Goal: Information Seeking & Learning: Learn about a topic

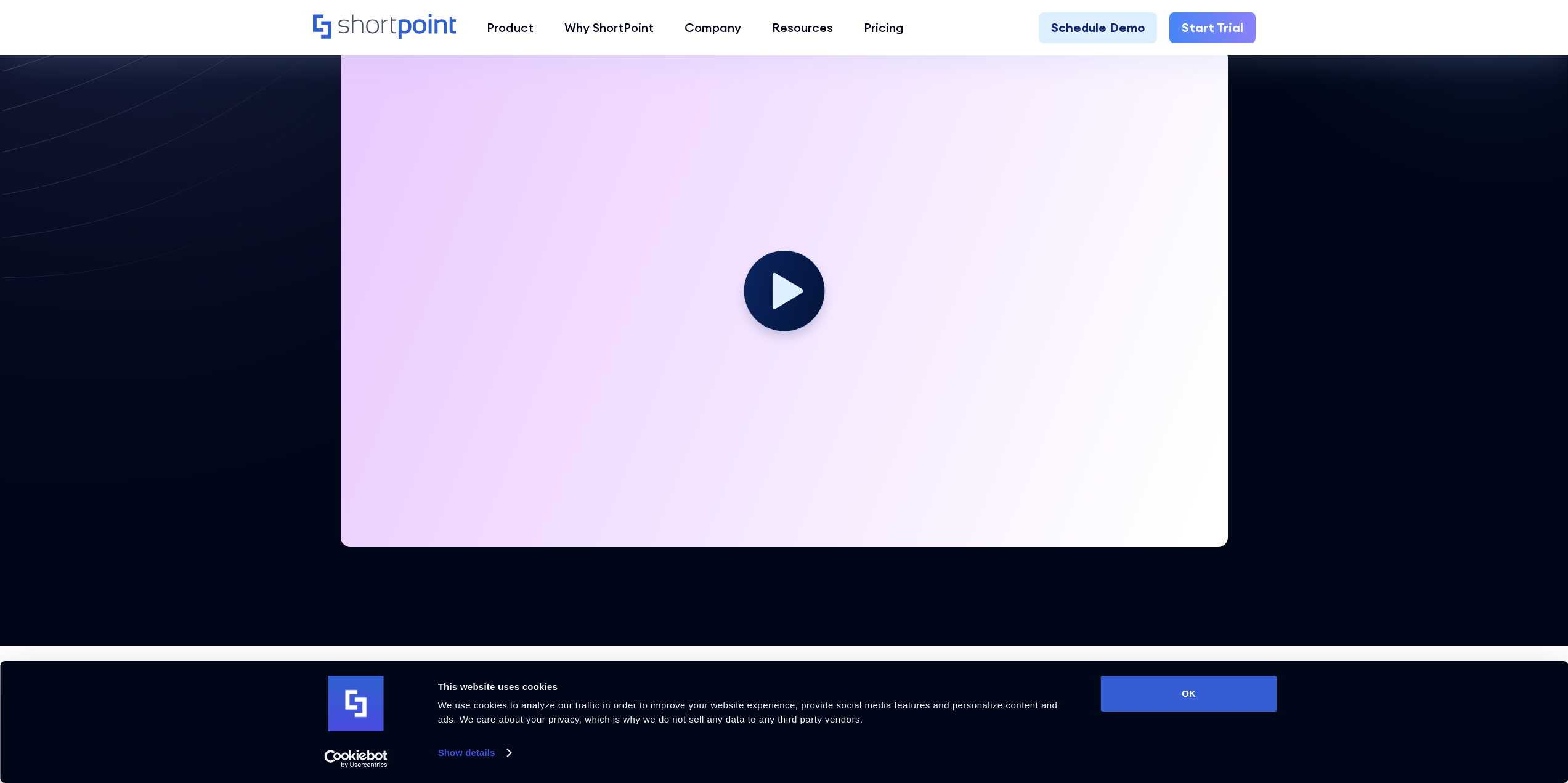
scroll to position [308, 0]
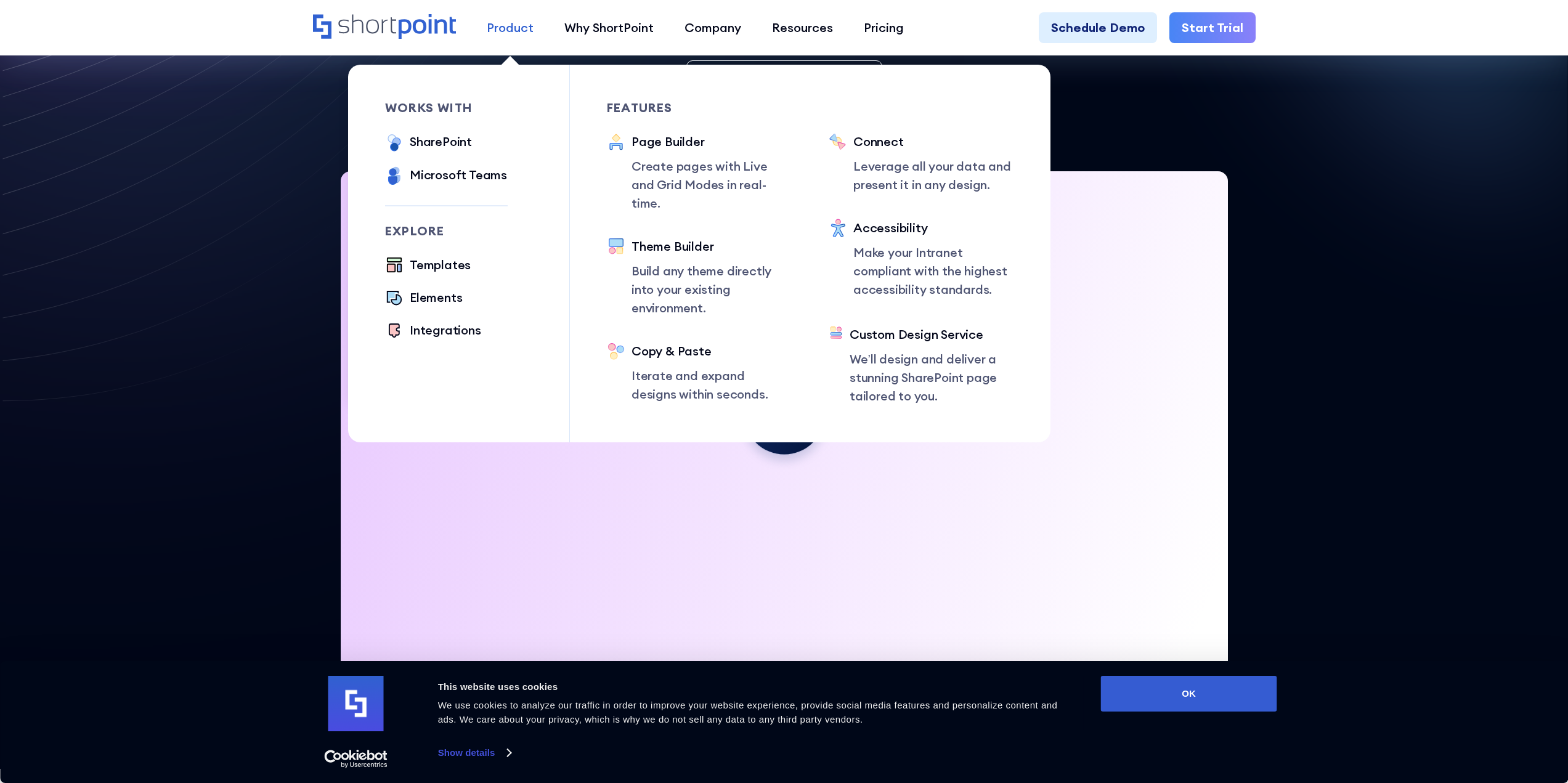
click at [515, 27] on div "Product" at bounding box center [510, 28] width 47 height 18
click at [423, 144] on div "SharePoint" at bounding box center [441, 142] width 62 height 18
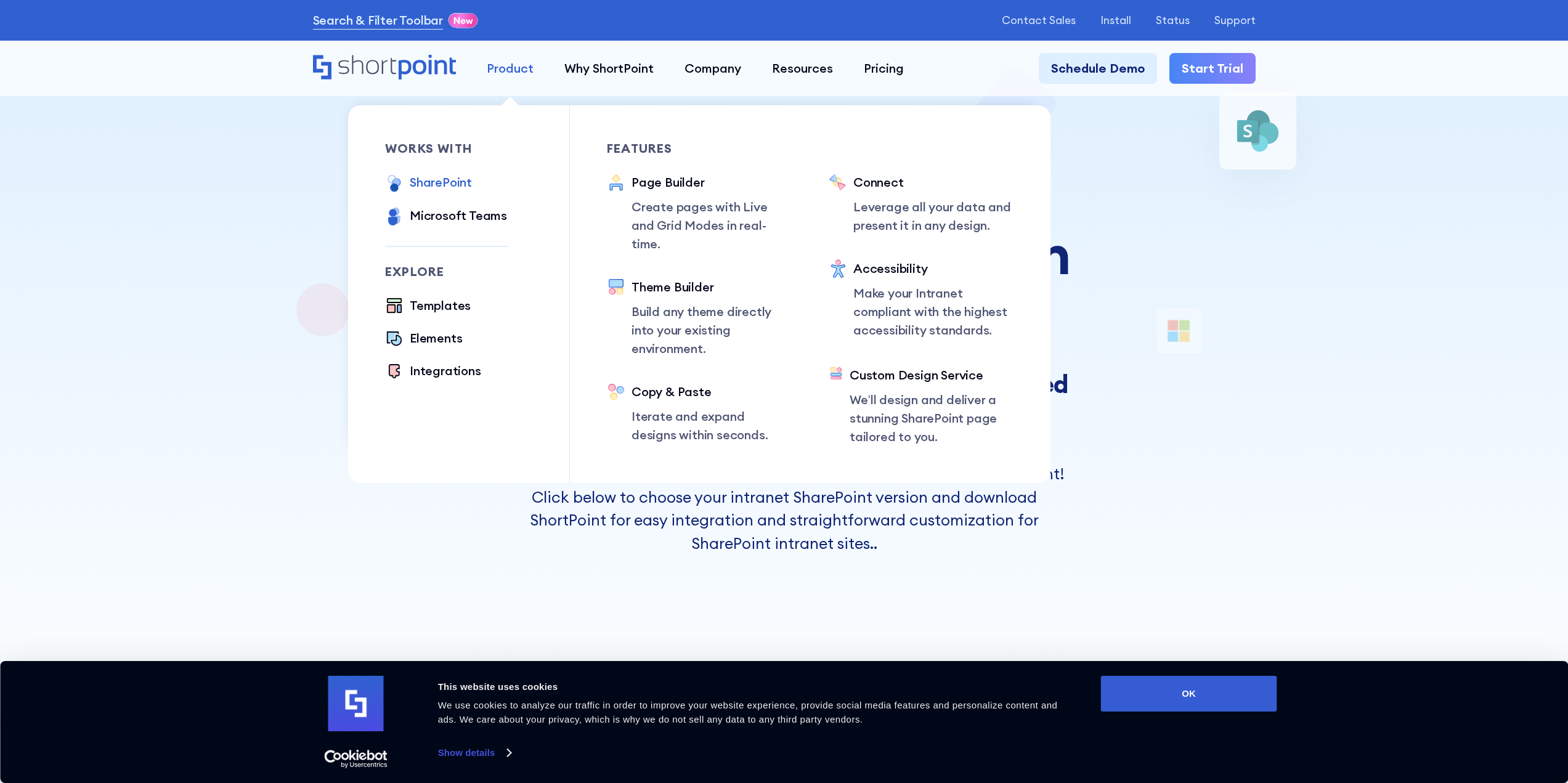
click at [517, 65] on div "Product" at bounding box center [510, 69] width 47 height 18
click at [435, 304] on div "Templates" at bounding box center [440, 306] width 61 height 18
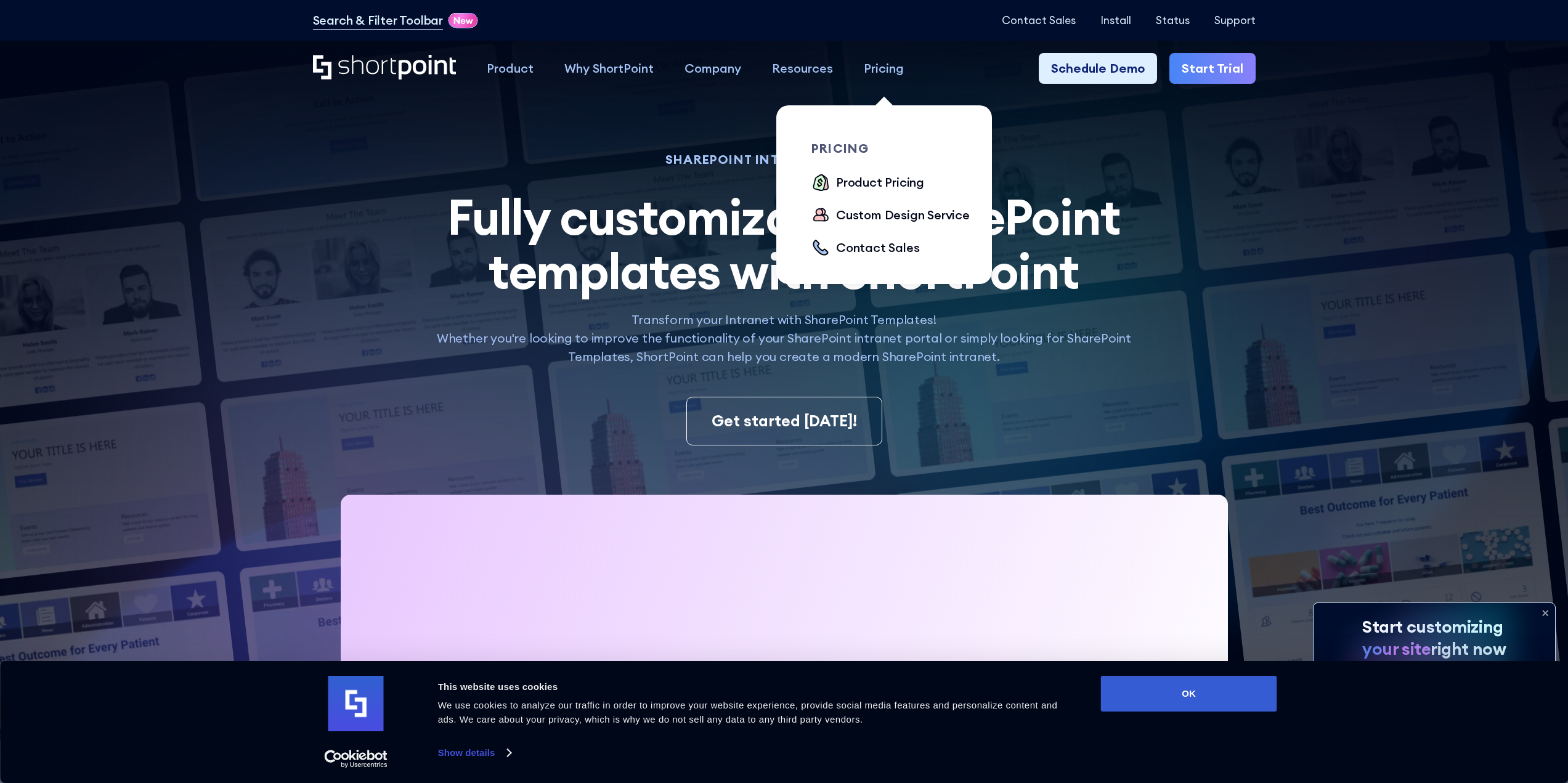
click at [891, 62] on div "Pricing" at bounding box center [884, 69] width 40 height 18
click at [891, 187] on div "Product Pricing" at bounding box center [880, 182] width 88 height 18
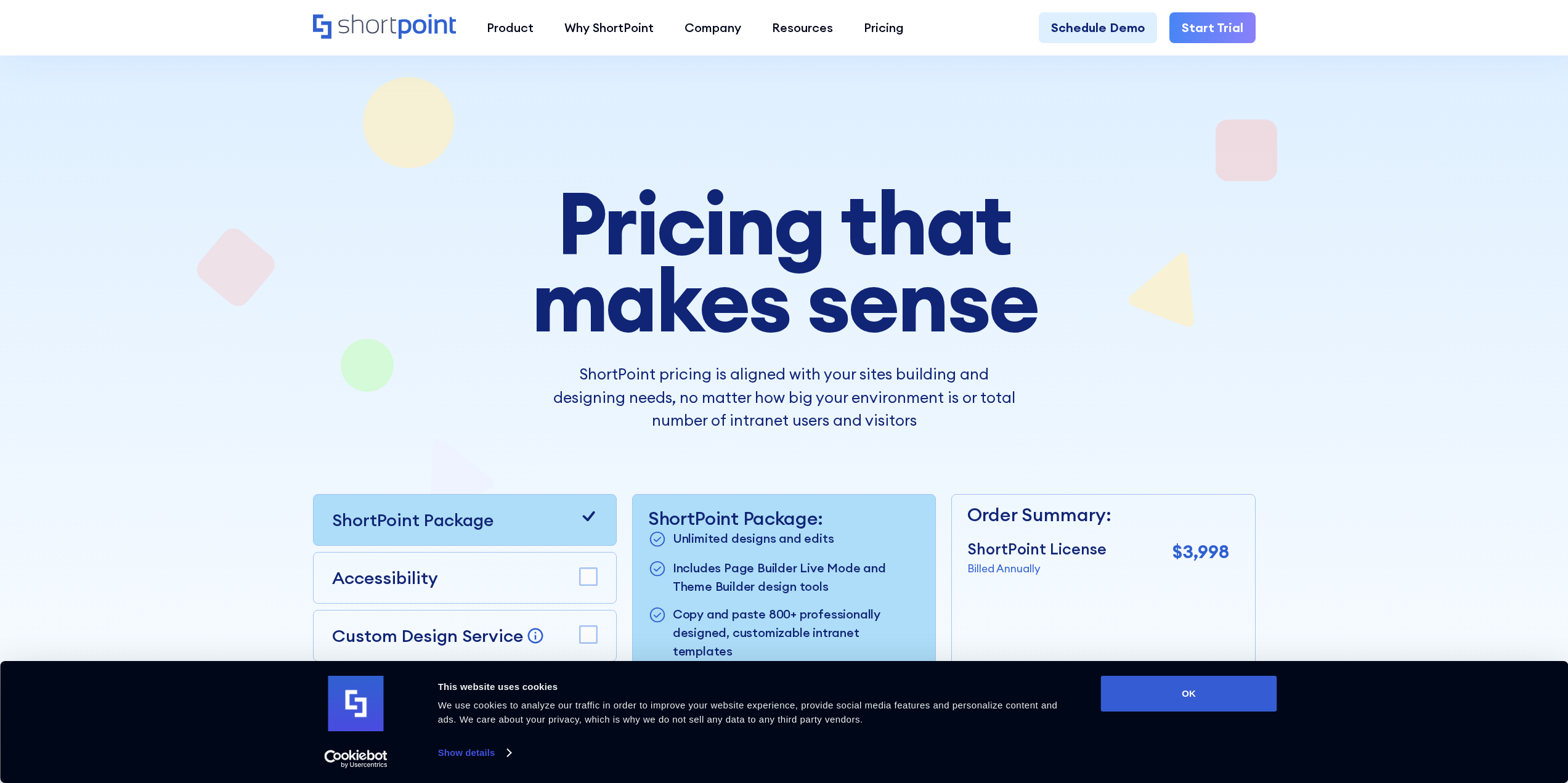
scroll to position [246, 0]
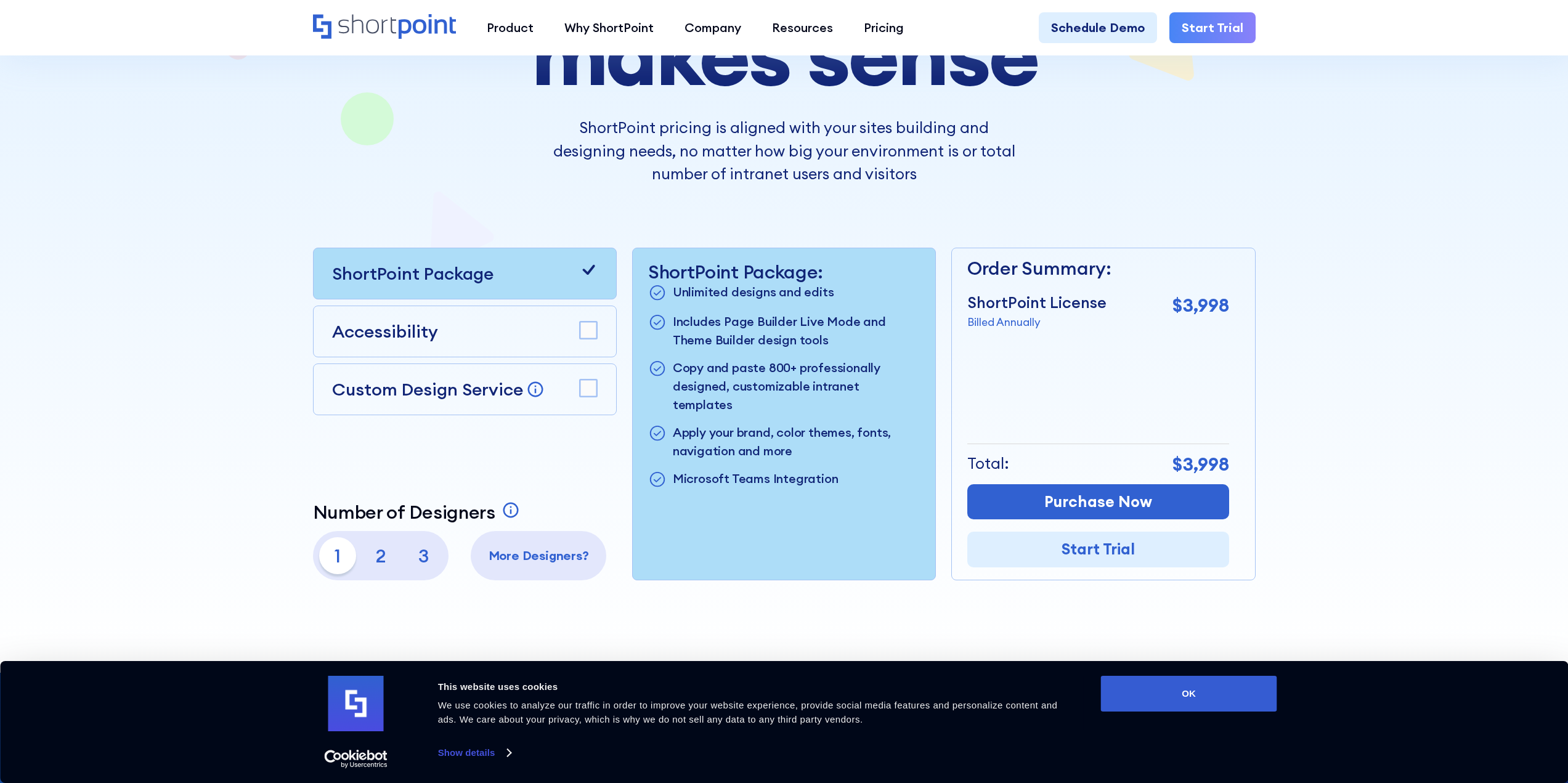
click at [1353, 263] on div at bounding box center [784, 228] width 1568 height 888
click at [1435, 345] on div at bounding box center [784, 228] width 1568 height 888
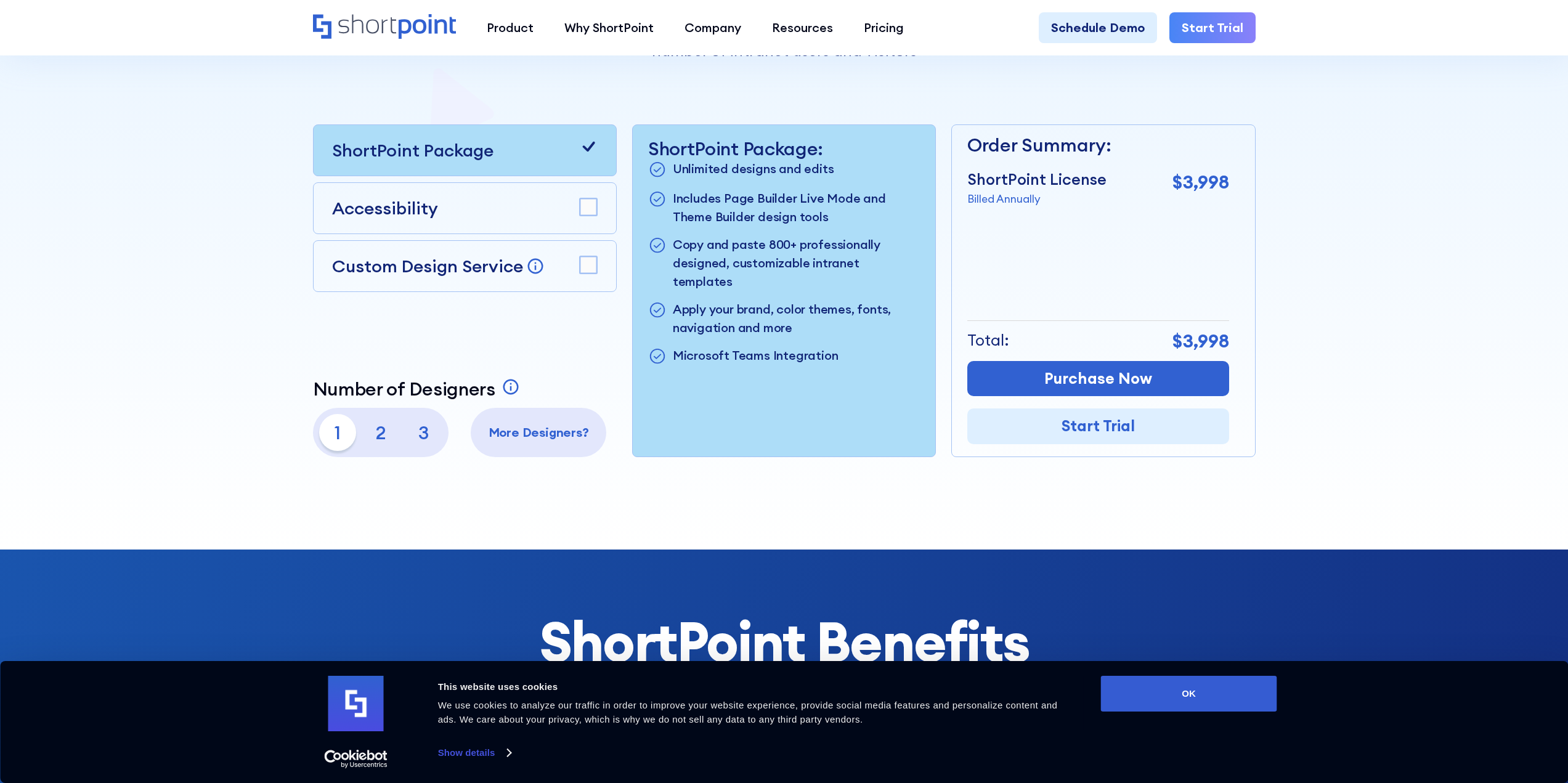
click at [594, 201] on rect at bounding box center [588, 207] width 17 height 17
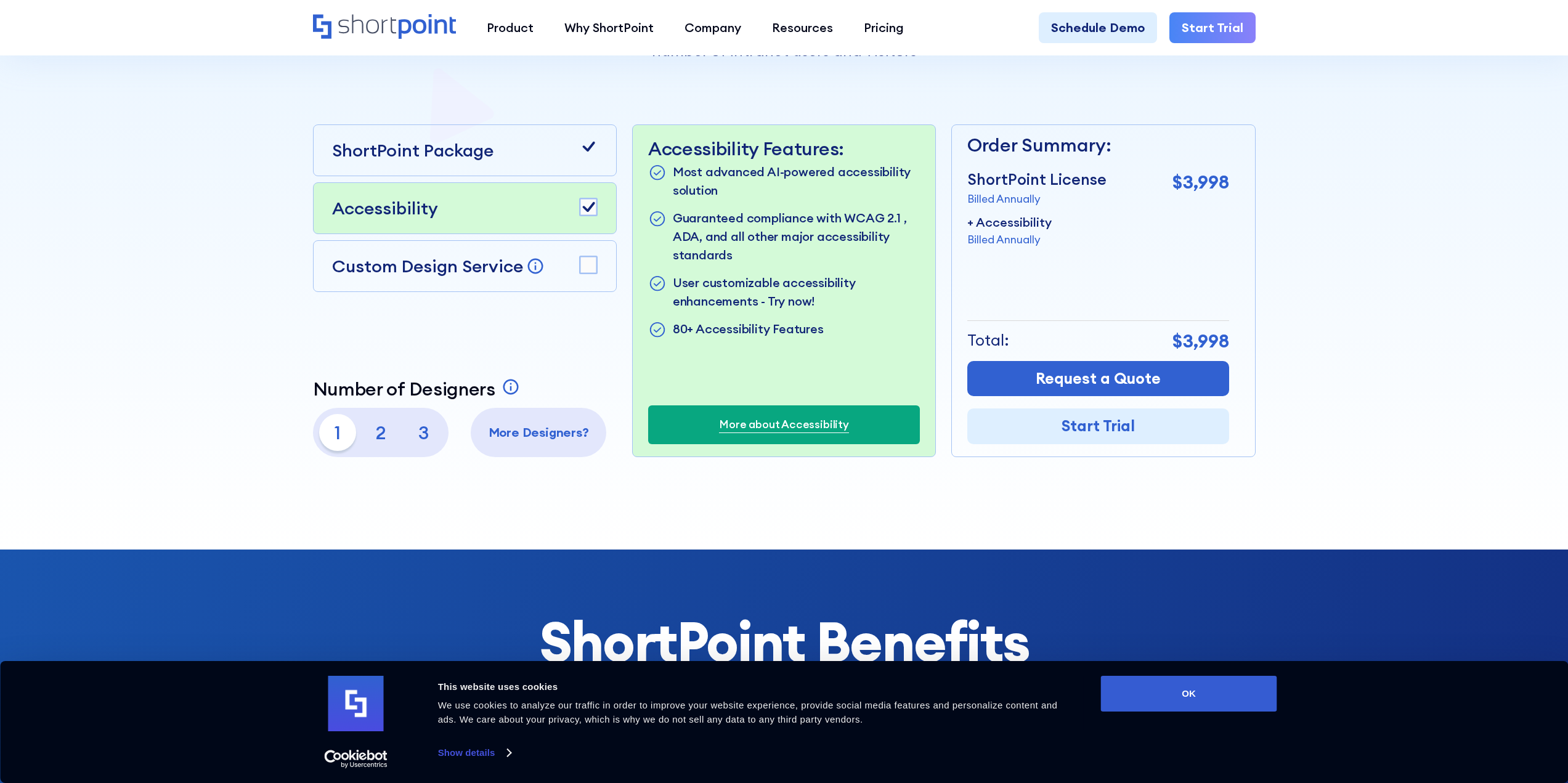
click at [580, 263] on rect at bounding box center [588, 265] width 17 height 17
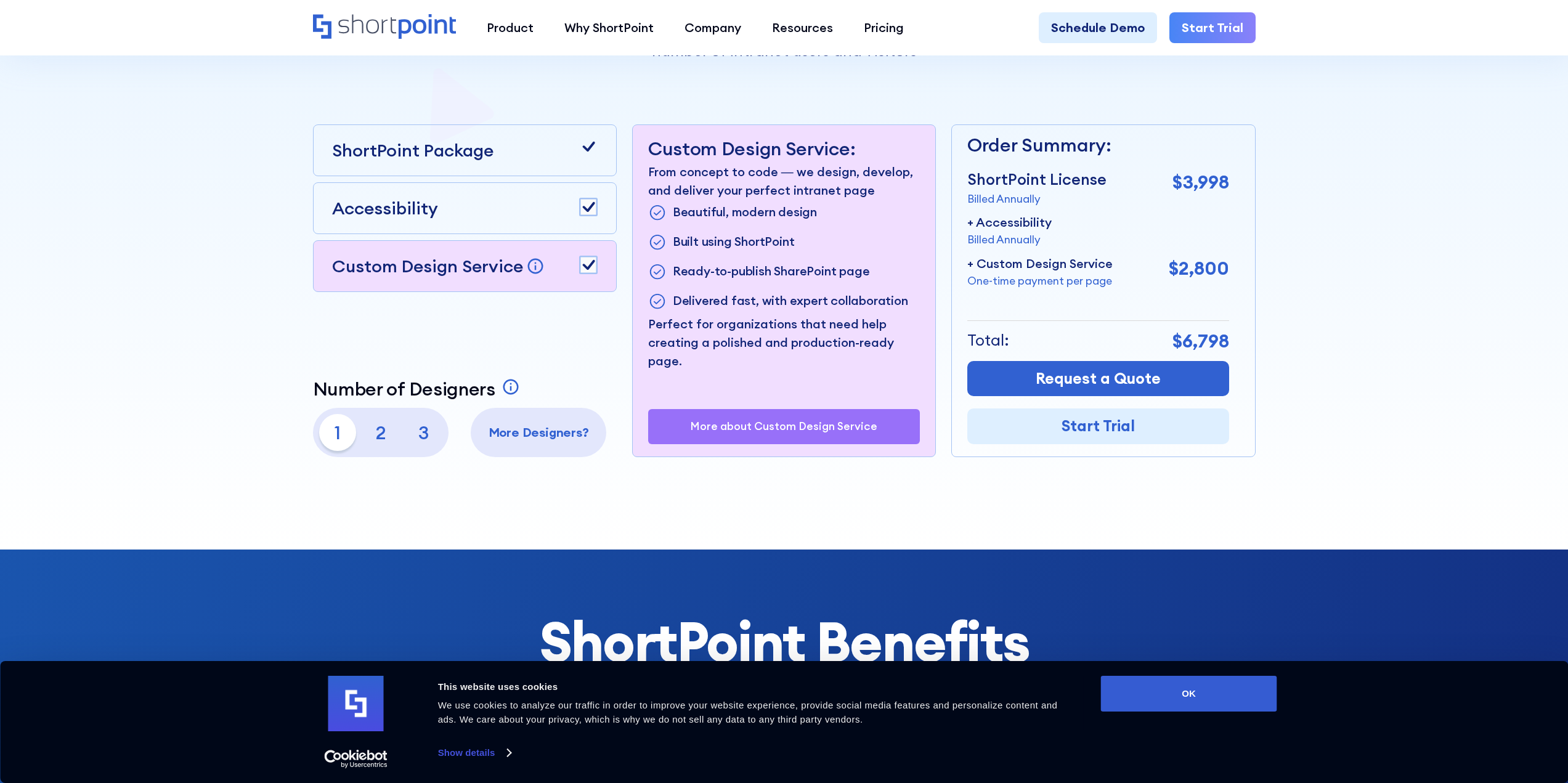
click at [583, 259] on rect at bounding box center [588, 265] width 17 height 17
